Goal: Task Accomplishment & Management: Complete application form

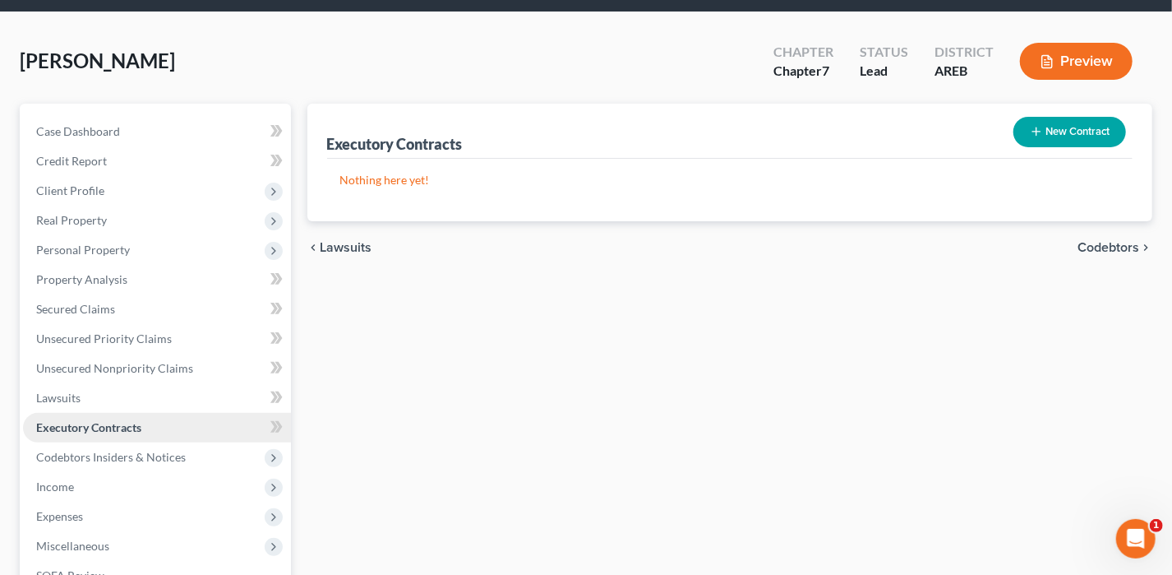
scroll to position [82, 0]
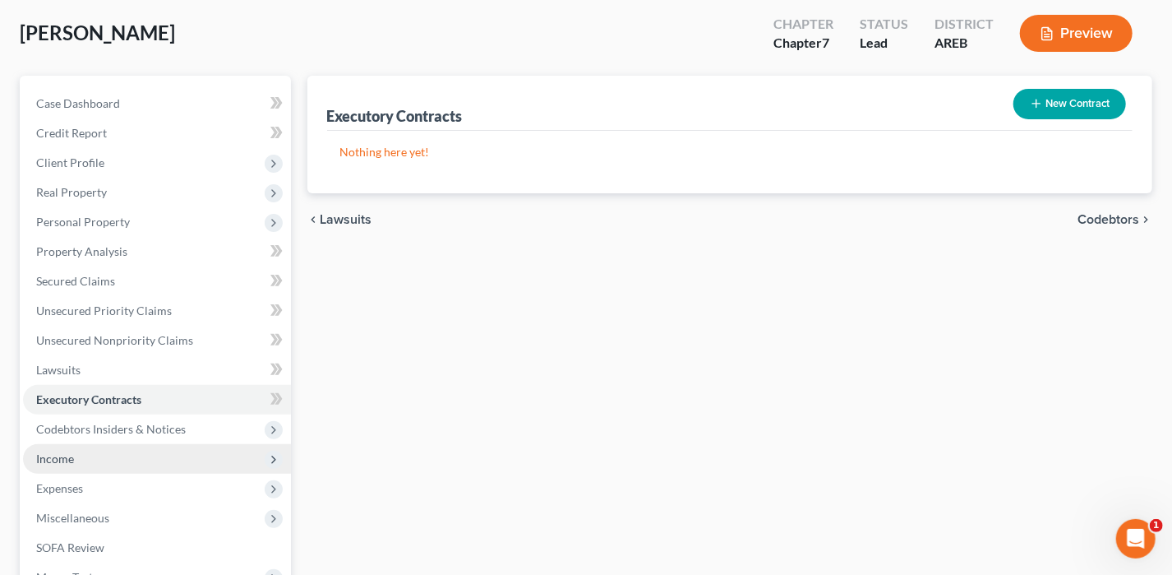
click at [88, 459] on span "Income" at bounding box center [157, 459] width 268 height 30
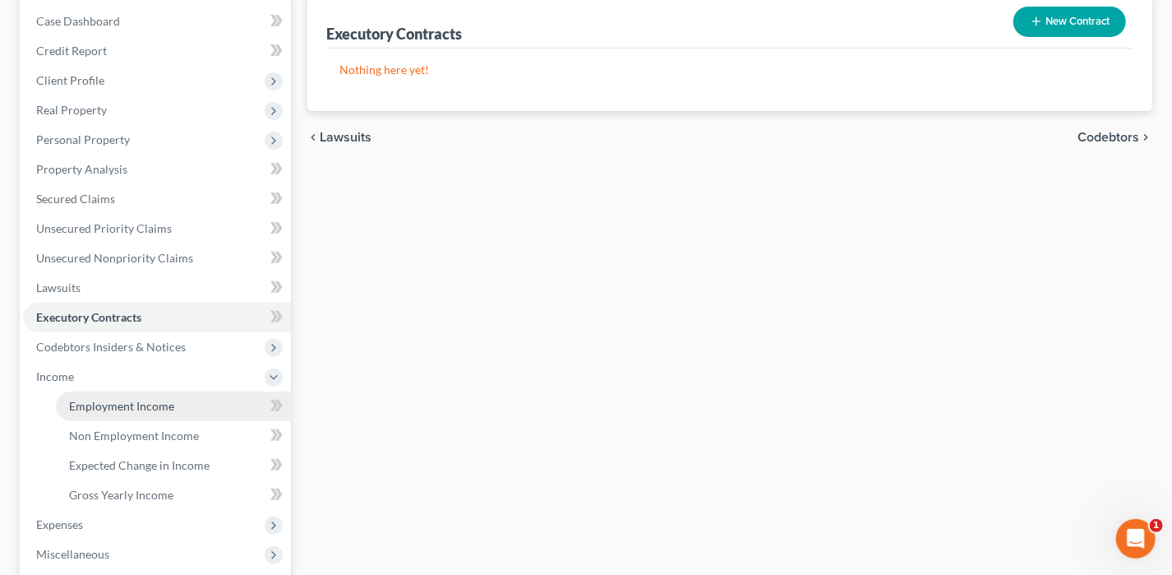
click at [197, 399] on link "Employment Income" at bounding box center [173, 406] width 235 height 30
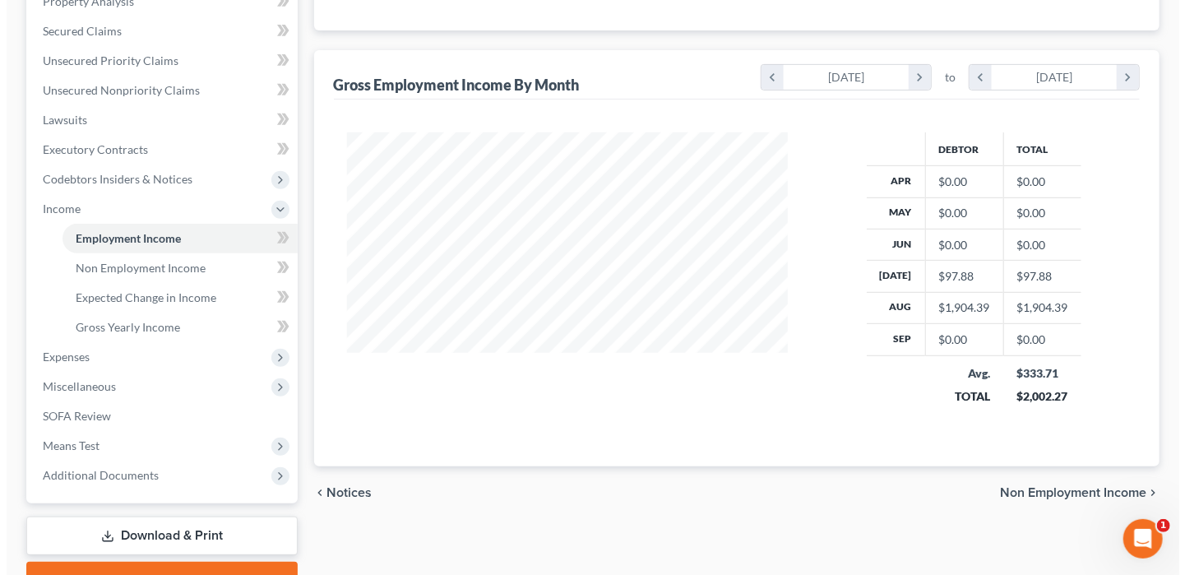
scroll to position [3, 0]
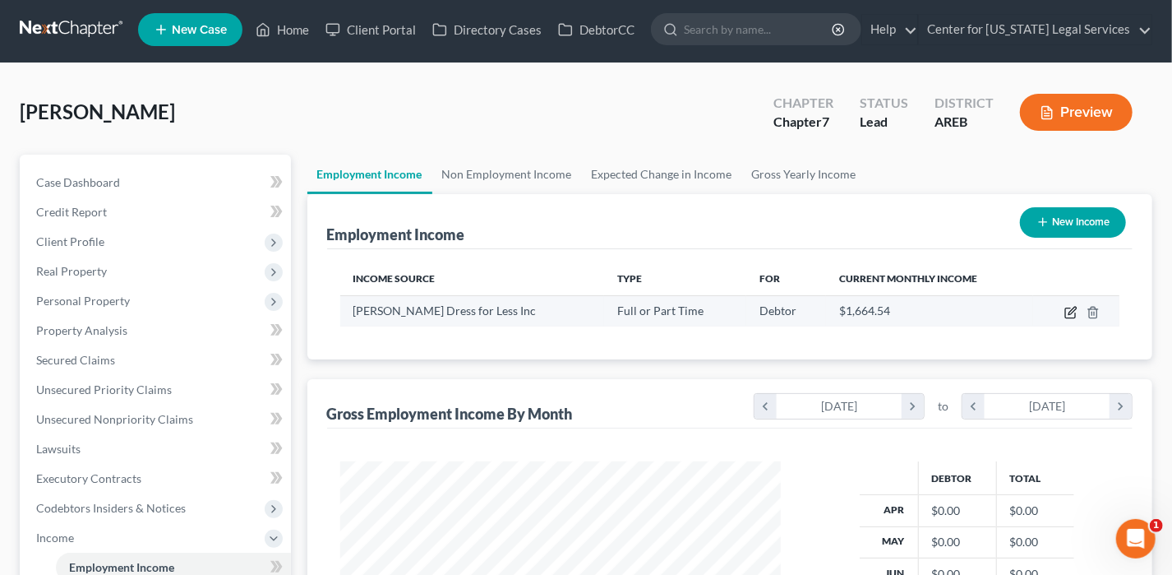
click at [1068, 313] on icon "button" at bounding box center [1071, 312] width 13 height 13
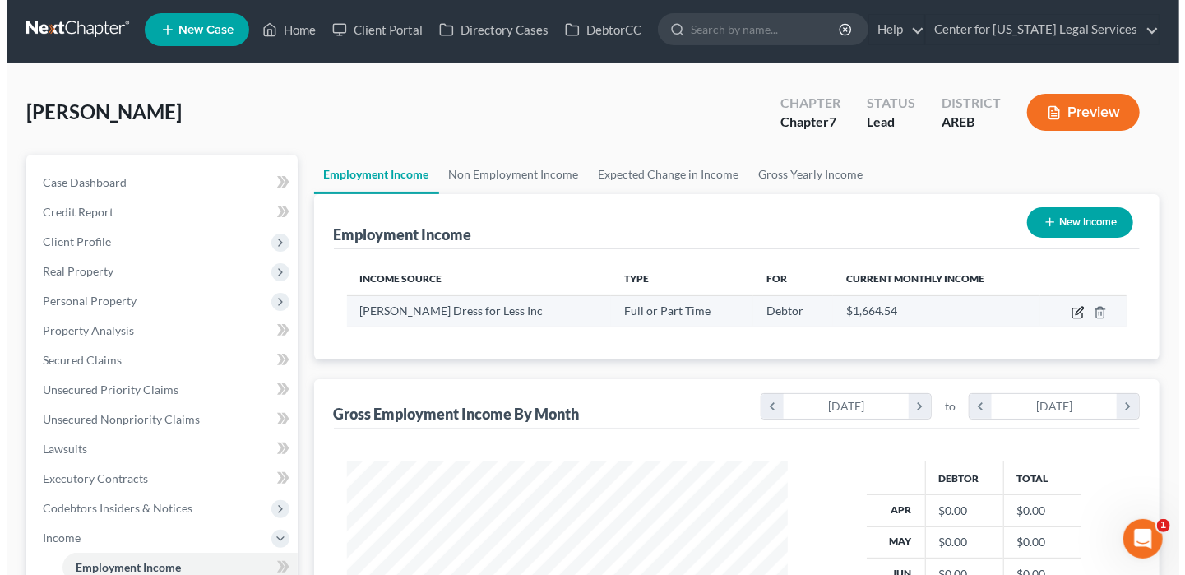
select select "0"
select select "4"
select select "2"
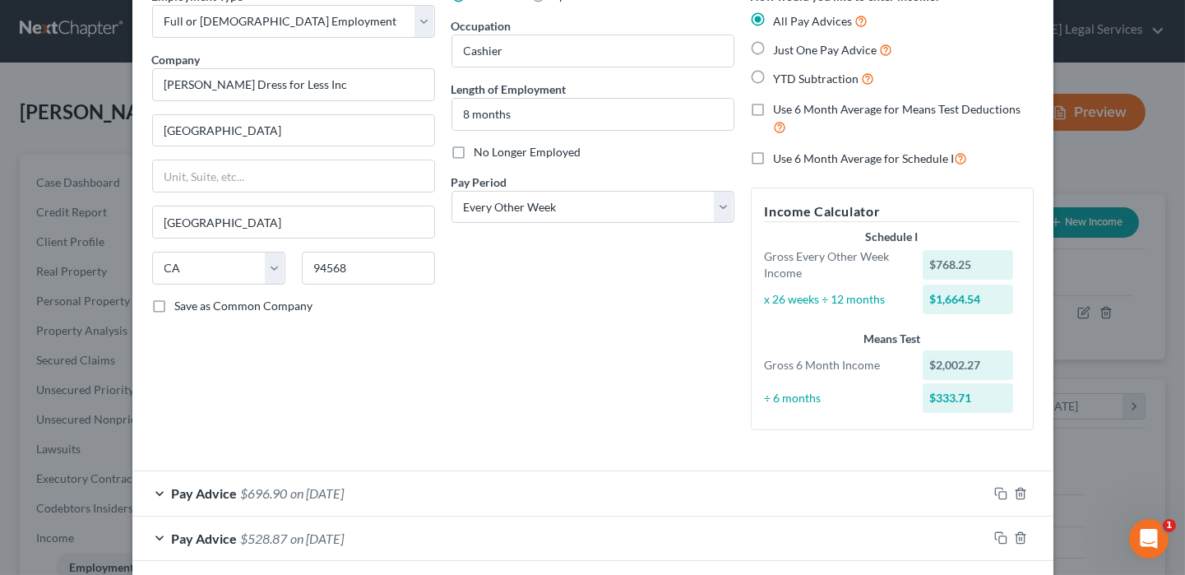
scroll to position [247, 0]
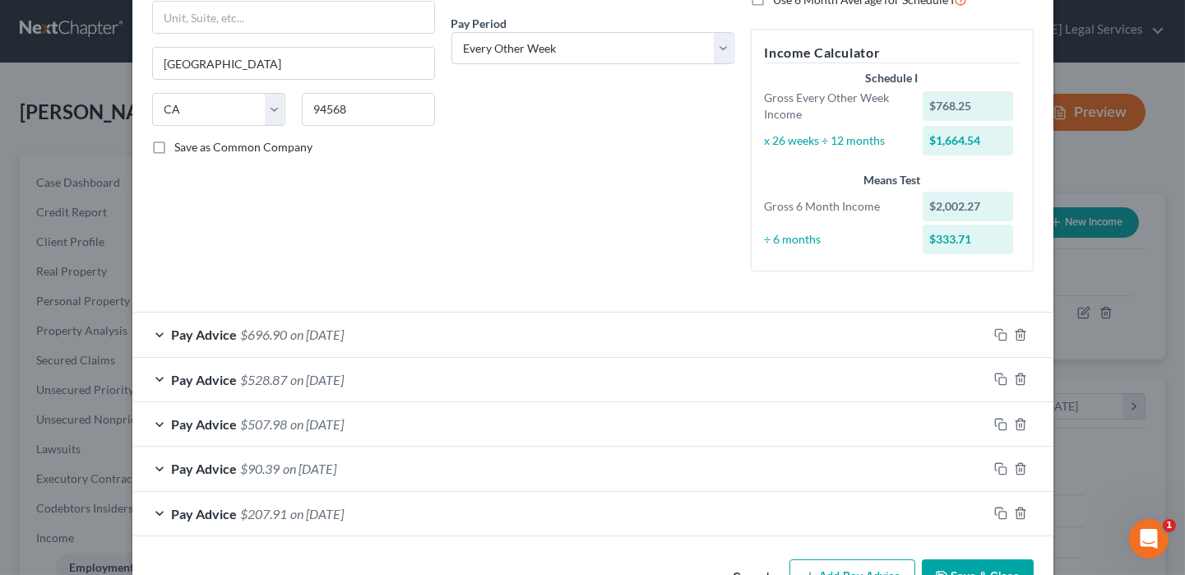
click at [280, 338] on span "$696.90" at bounding box center [264, 334] width 47 height 16
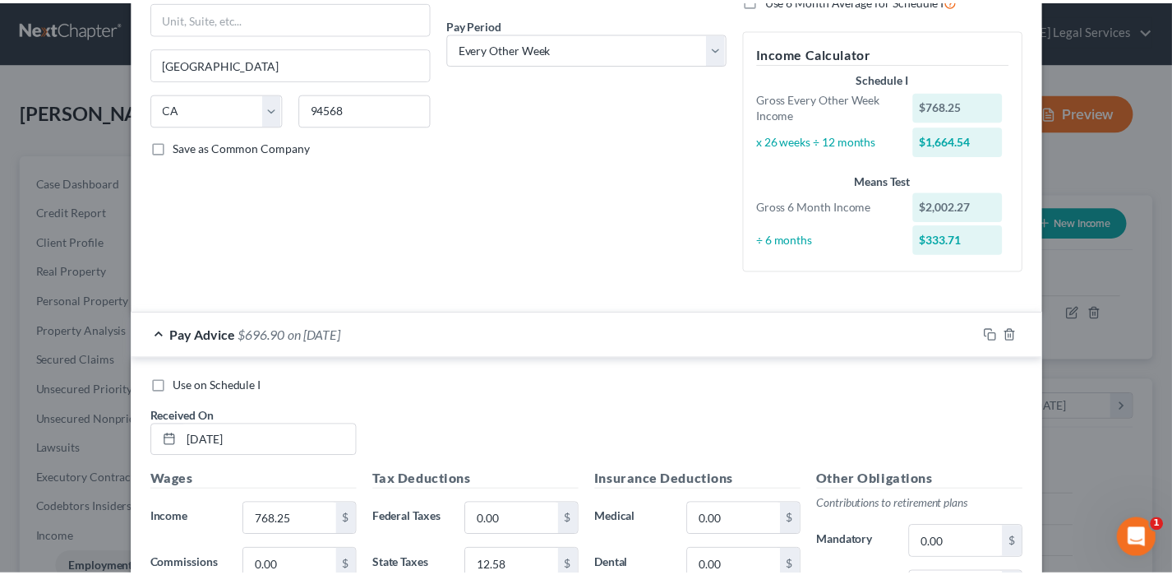
scroll to position [0, 0]
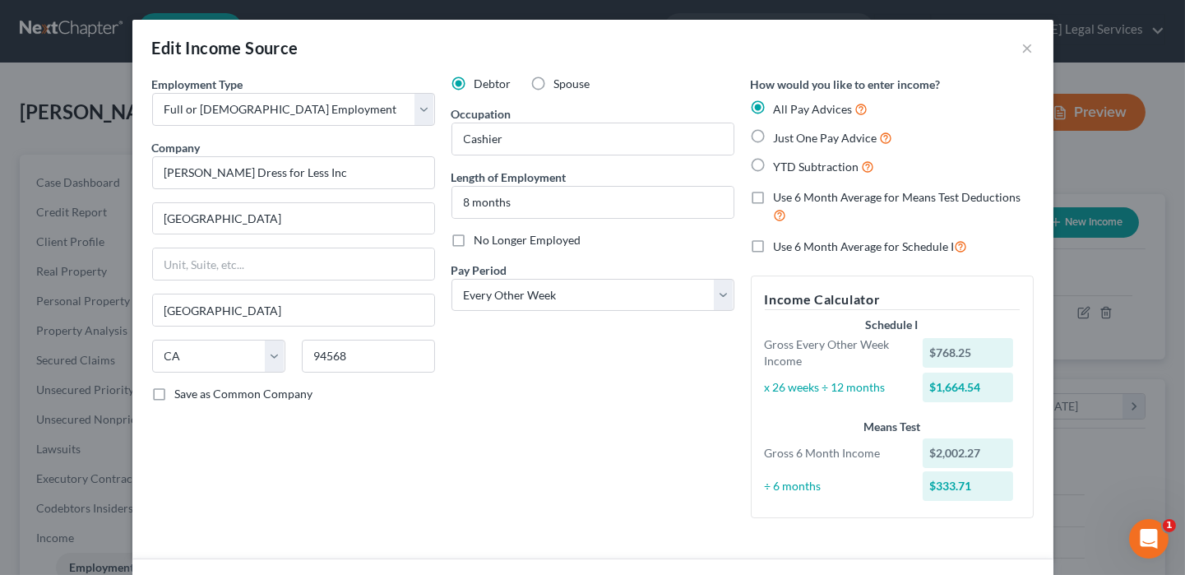
click at [1027, 48] on div "Edit Income Source ×" at bounding box center [592, 48] width 921 height 56
click at [1022, 51] on button "×" at bounding box center [1028, 48] width 12 height 20
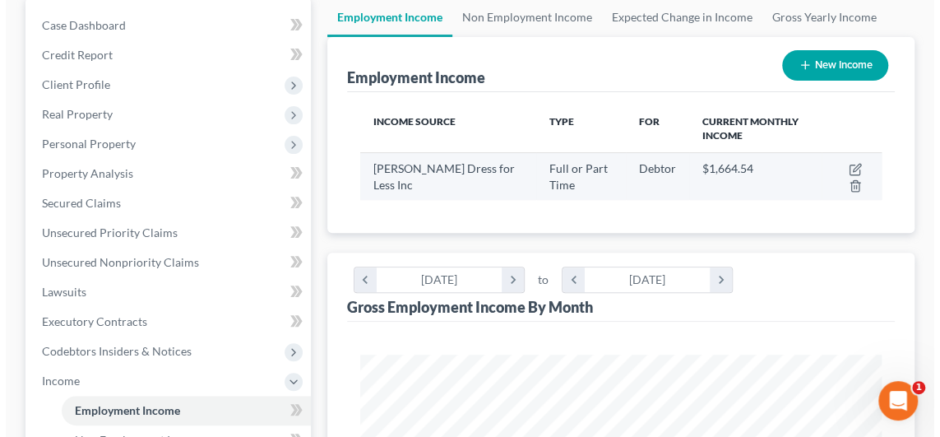
scroll to position [168, 0]
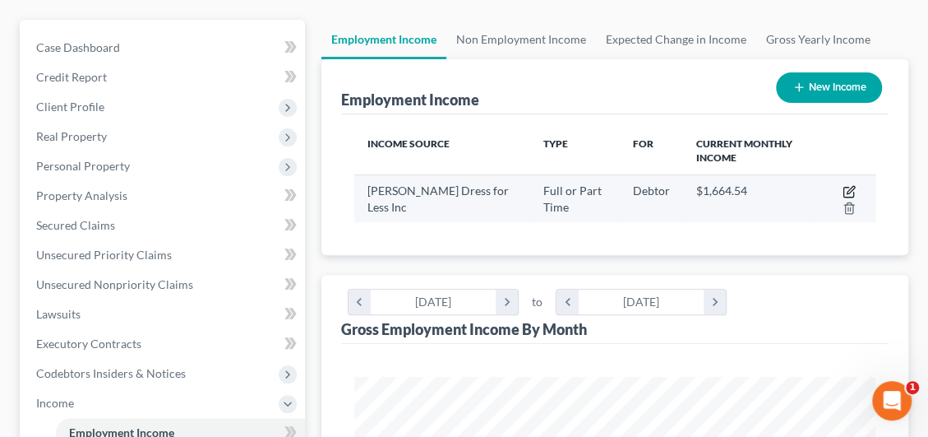
click at [849, 185] on icon "button" at bounding box center [849, 191] width 13 height 13
select select "0"
select select "4"
select select "2"
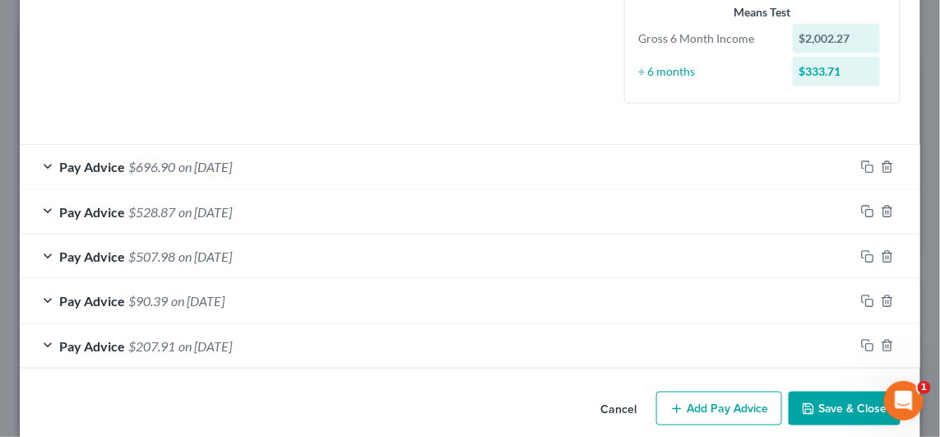
scroll to position [432, 0]
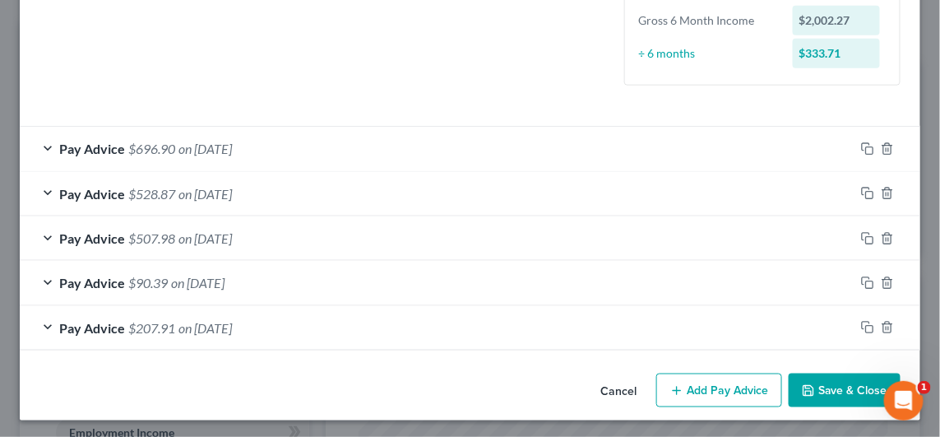
click at [716, 386] on button "Add Pay Advice" at bounding box center [719, 390] width 126 height 35
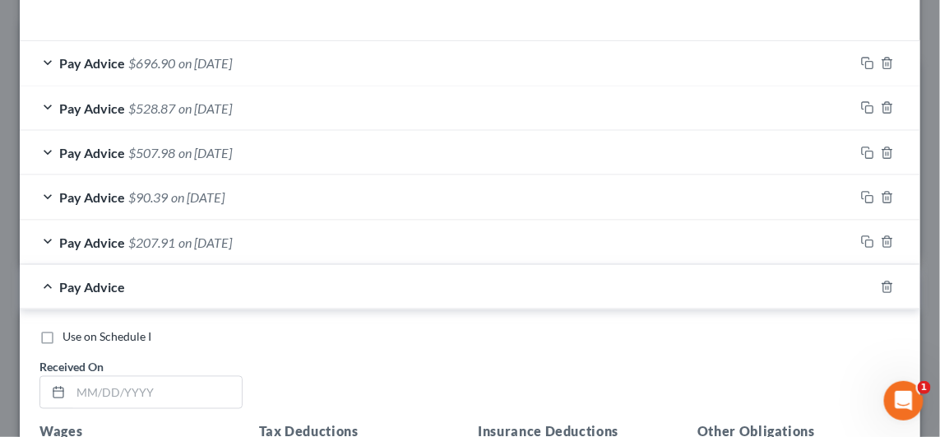
scroll to position [679, 0]
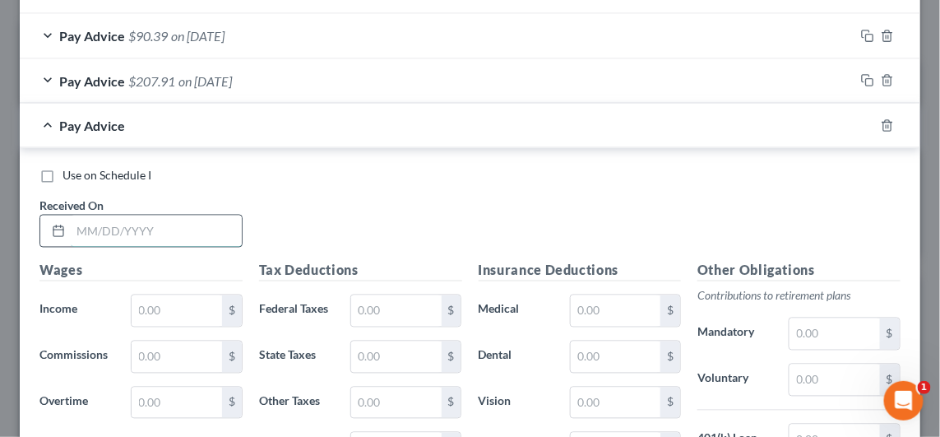
click at [102, 235] on input "text" at bounding box center [156, 230] width 171 height 31
type input "[DATE]"
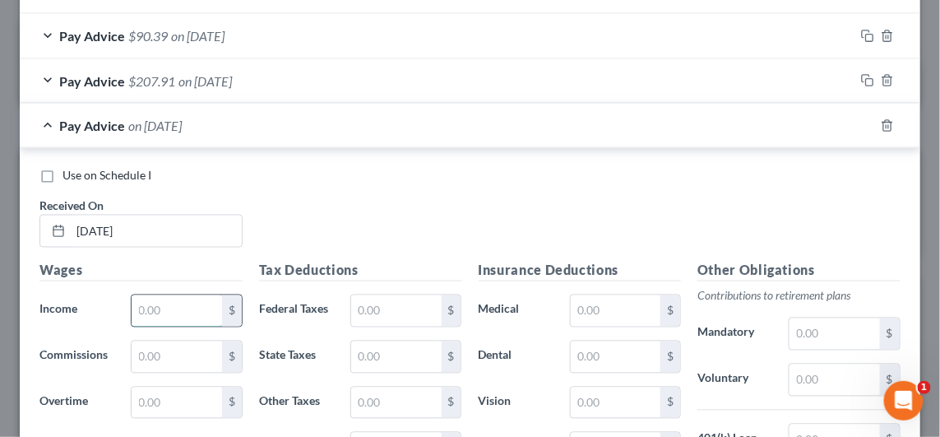
click at [175, 312] on input "text" at bounding box center [177, 310] width 90 height 31
type input "487.38"
click at [128, 396] on div "$" at bounding box center [186, 402] width 128 height 33
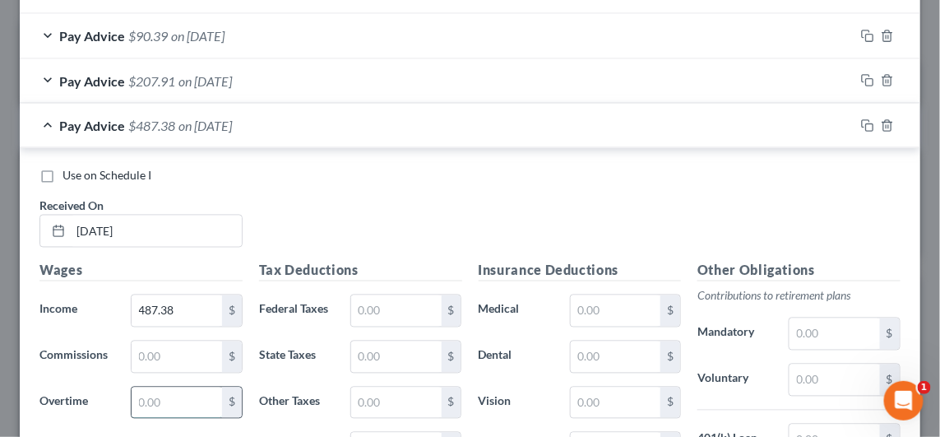
click at [136, 395] on input "text" at bounding box center [177, 402] width 90 height 31
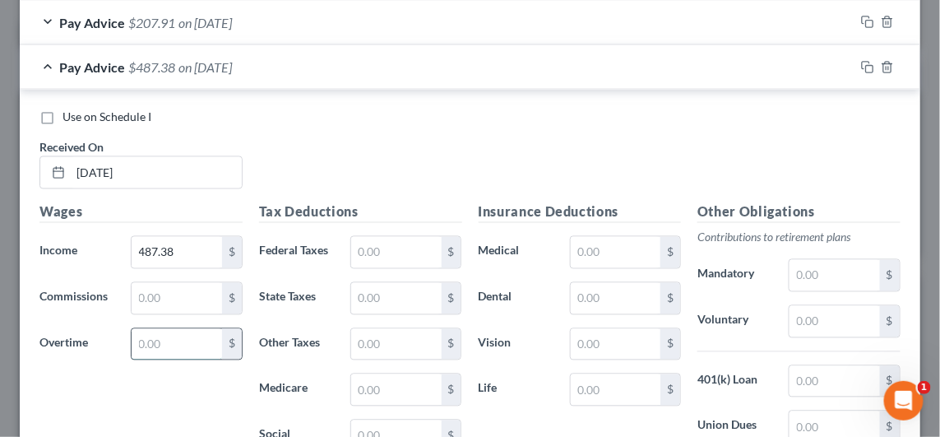
scroll to position [761, 0]
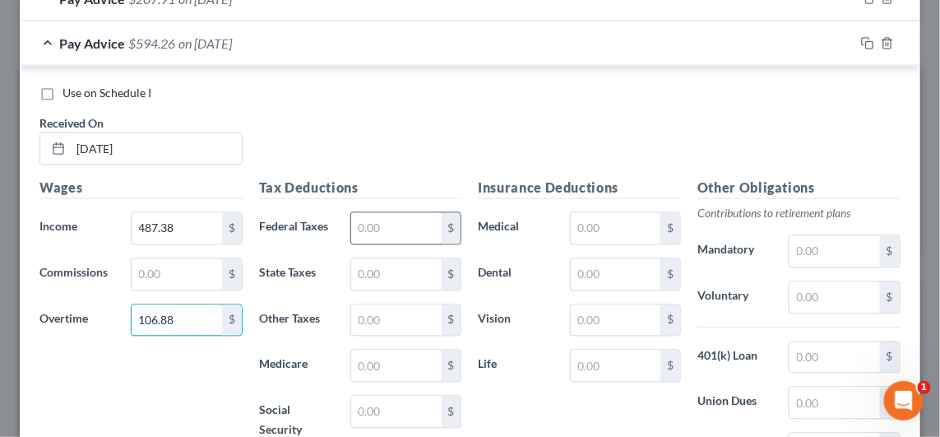
type input "106.88"
click at [400, 231] on input "text" at bounding box center [396, 228] width 90 height 31
click at [367, 270] on input "text" at bounding box center [396, 274] width 90 height 31
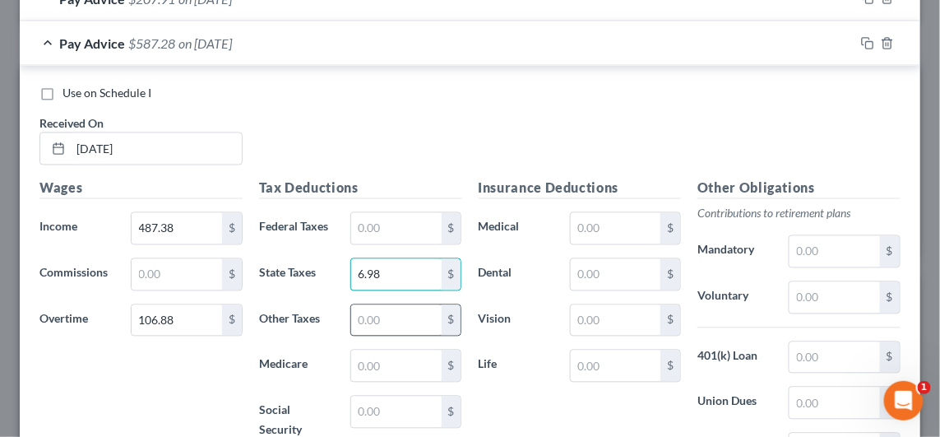
type input "6.98"
click at [363, 322] on input "text" at bounding box center [396, 320] width 90 height 31
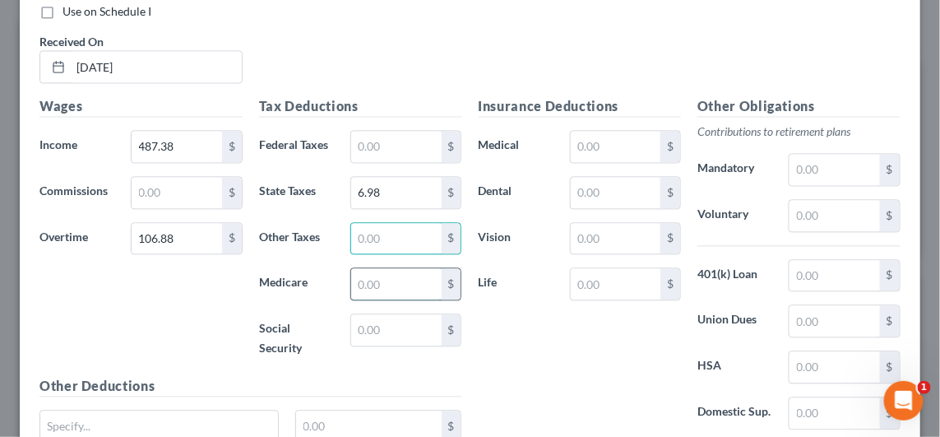
click at [381, 290] on input "text" at bounding box center [396, 283] width 90 height 31
type input "8.62"
click at [365, 330] on input "text" at bounding box center [396, 329] width 90 height 31
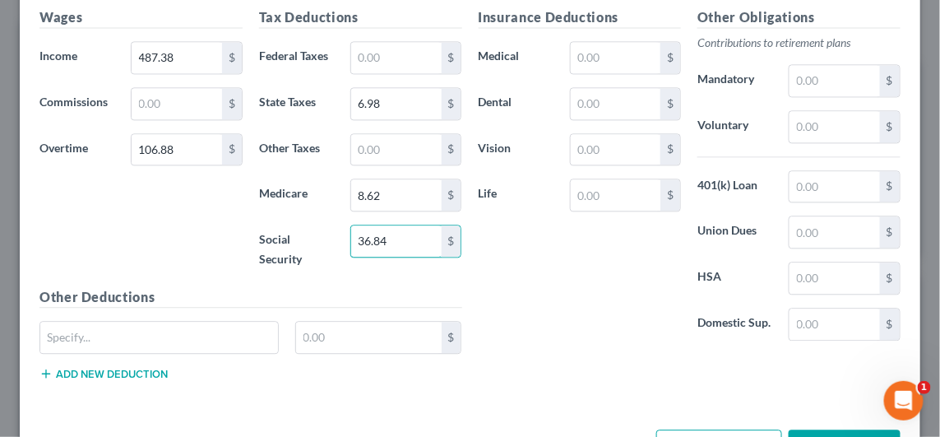
scroll to position [983, 0]
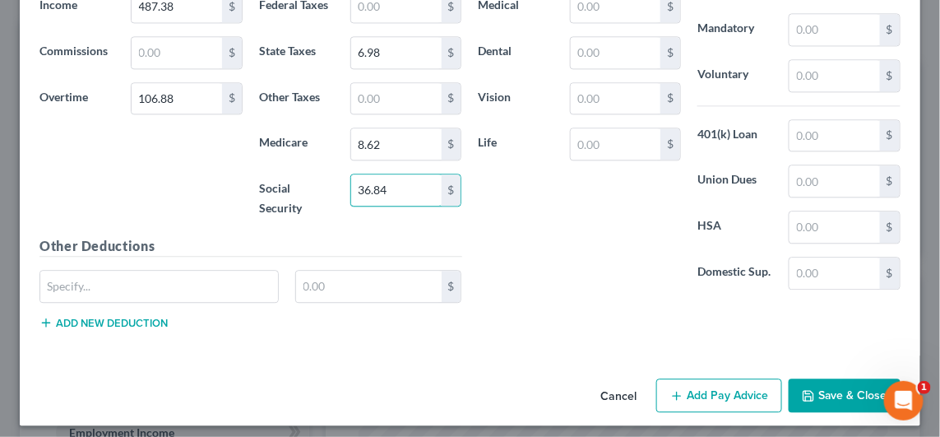
type input "36.84"
click at [725, 389] on button "Add Pay Advice" at bounding box center [719, 395] width 126 height 35
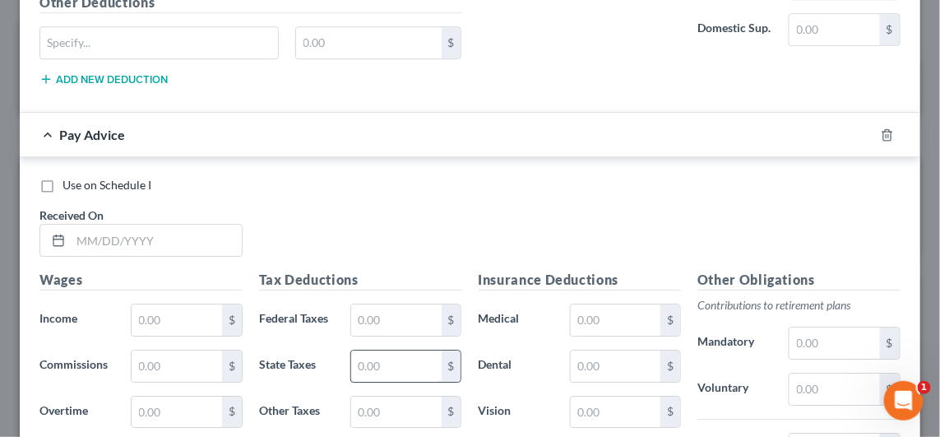
scroll to position [1231, 0]
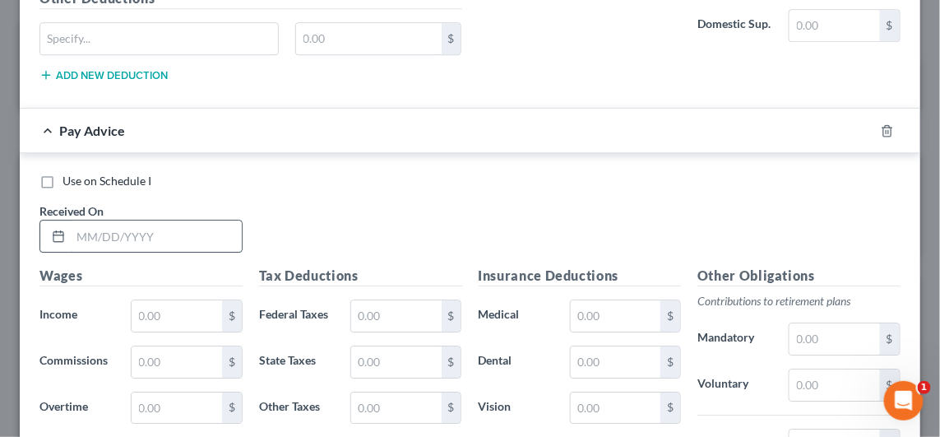
click at [122, 231] on input "text" at bounding box center [156, 235] width 171 height 31
type input "[DATE]"
click at [144, 302] on input "text" at bounding box center [177, 315] width 90 height 31
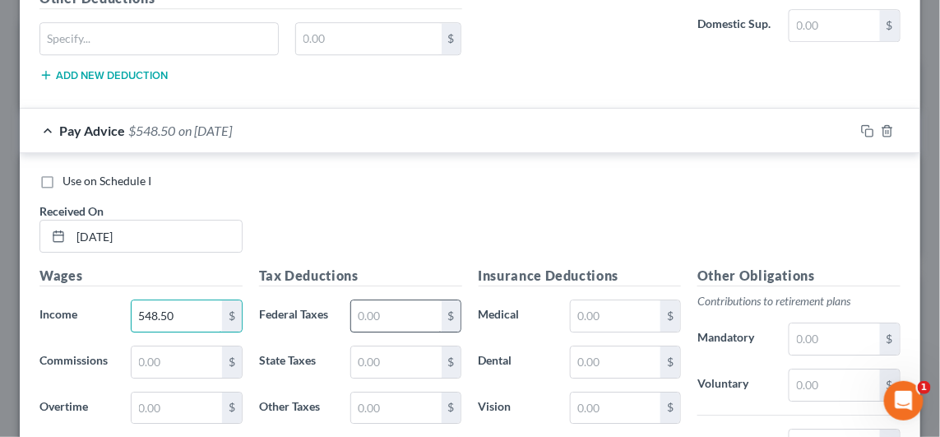
type input "548.50"
click at [374, 309] on input "text" at bounding box center [396, 315] width 90 height 31
click at [367, 357] on input "text" at bounding box center [396, 361] width 90 height 31
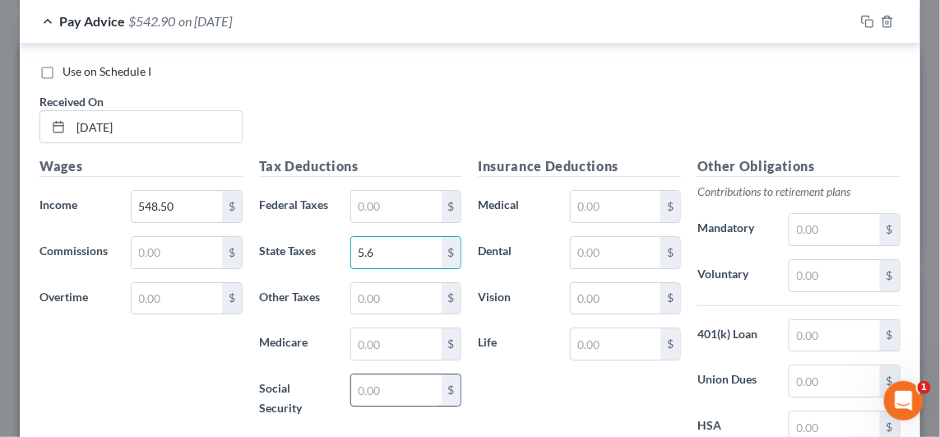
scroll to position [1394, 0]
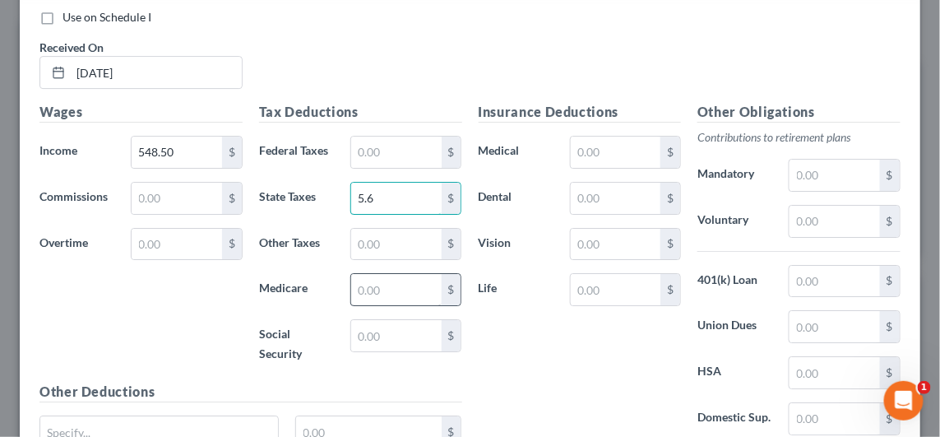
type input "5.6"
click at [364, 284] on input "text" at bounding box center [396, 289] width 90 height 31
type input "7.95"
click at [372, 320] on input "text" at bounding box center [396, 335] width 90 height 31
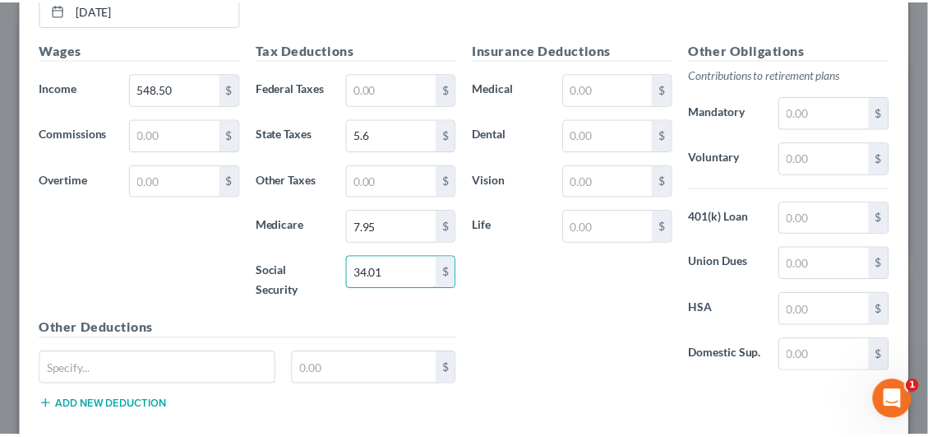
scroll to position [1535, 0]
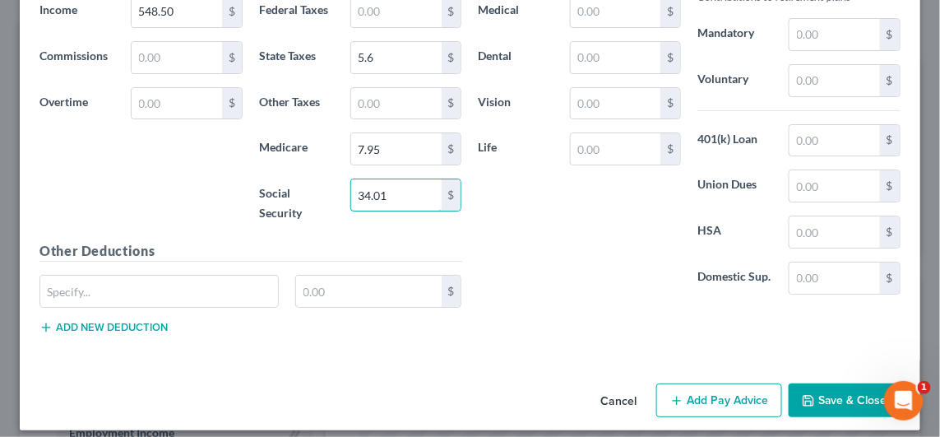
type input "34.01"
click at [846, 383] on button "Save & Close" at bounding box center [844, 400] width 112 height 35
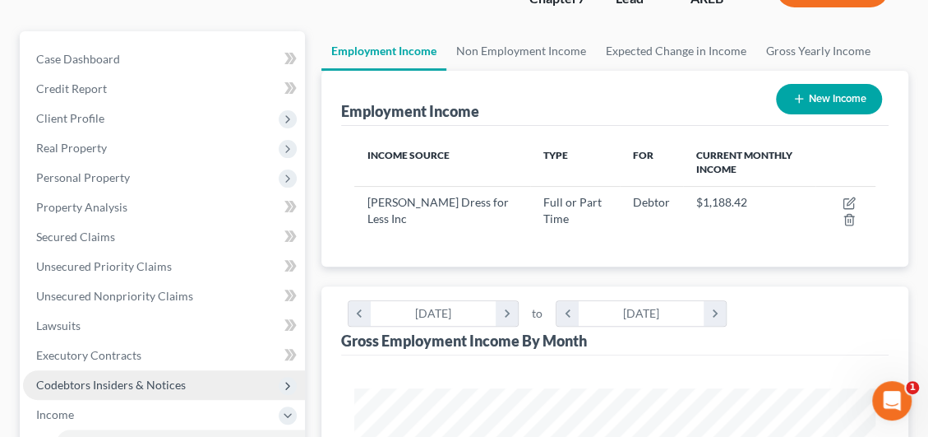
scroll to position [247, 0]
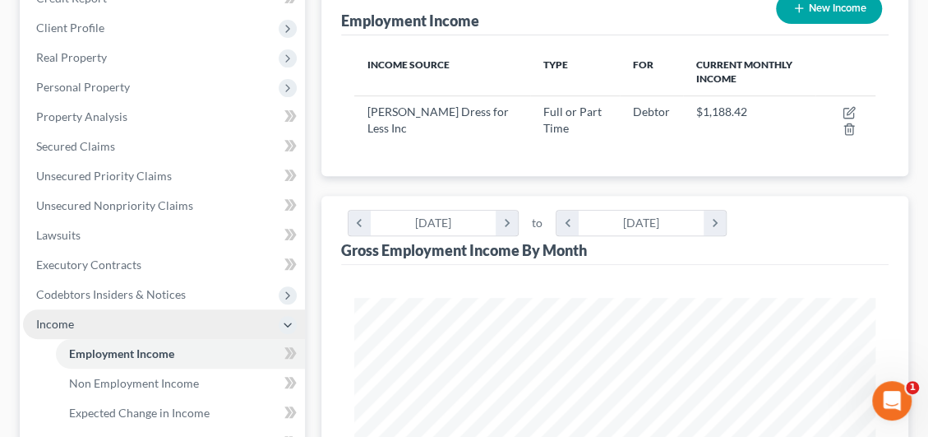
click at [63, 326] on span "Income" at bounding box center [55, 323] width 38 height 14
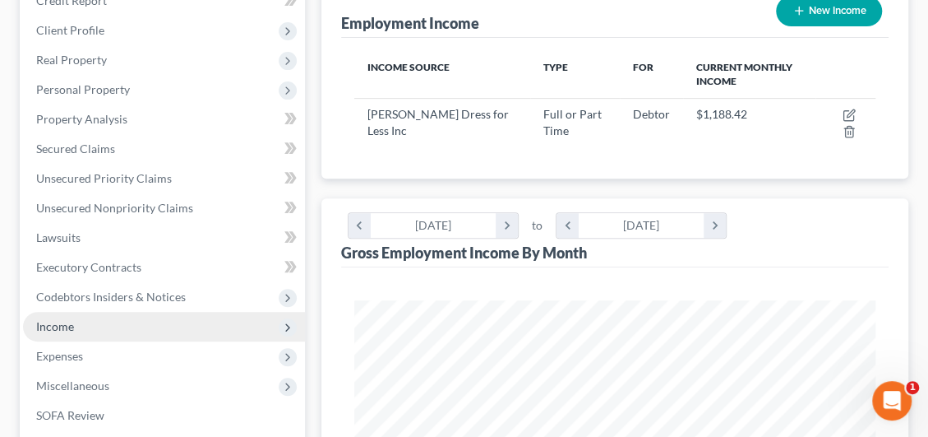
scroll to position [81, 0]
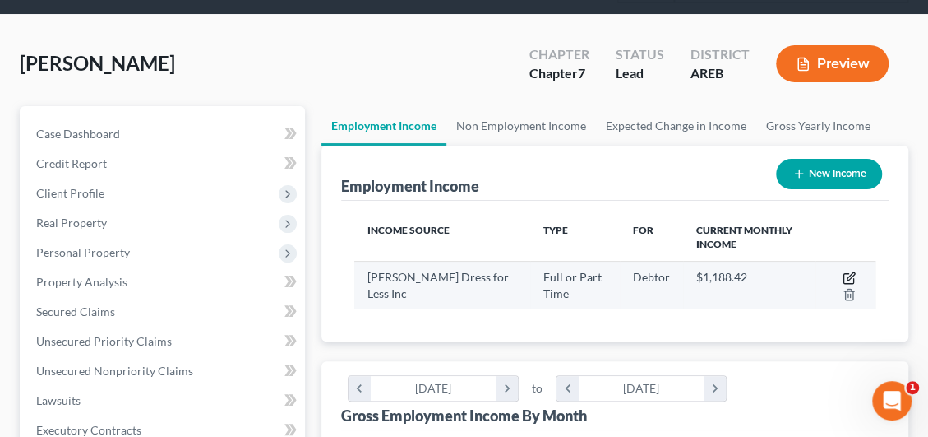
click at [847, 273] on icon "button" at bounding box center [849, 277] width 13 height 13
select select "0"
select select "4"
select select "2"
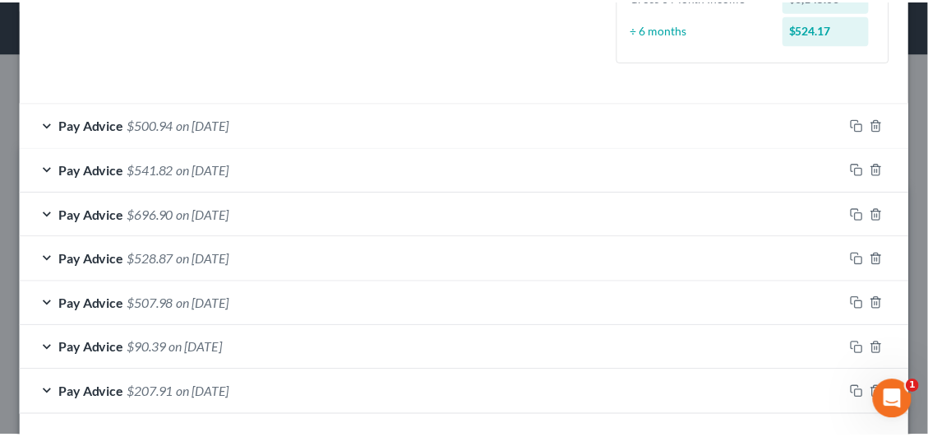
scroll to position [521, 0]
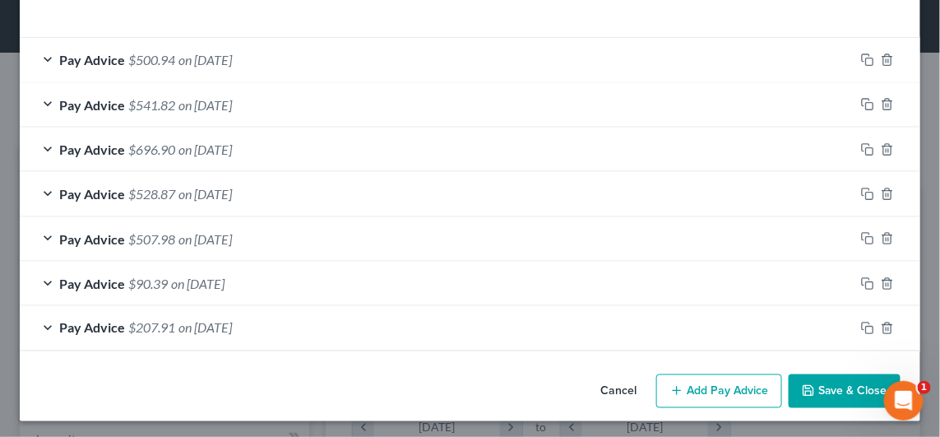
click at [822, 376] on button "Save & Close" at bounding box center [844, 391] width 112 height 35
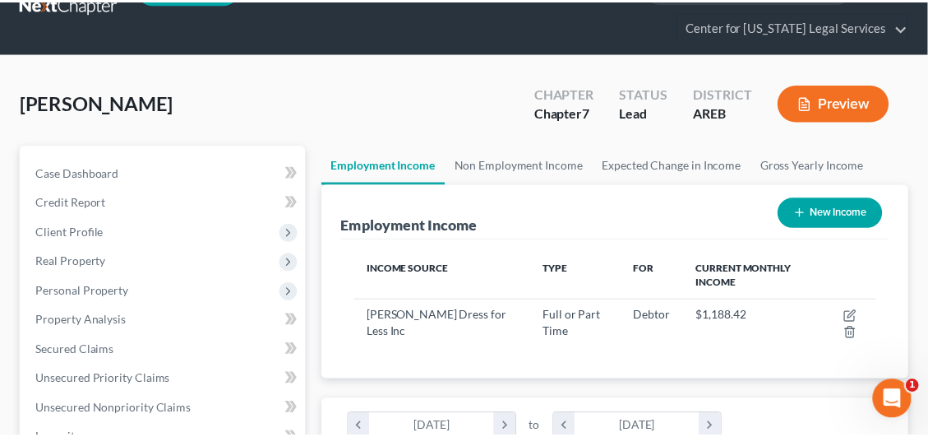
scroll to position [821787, 821492]
